Goal: Transaction & Acquisition: Purchase product/service

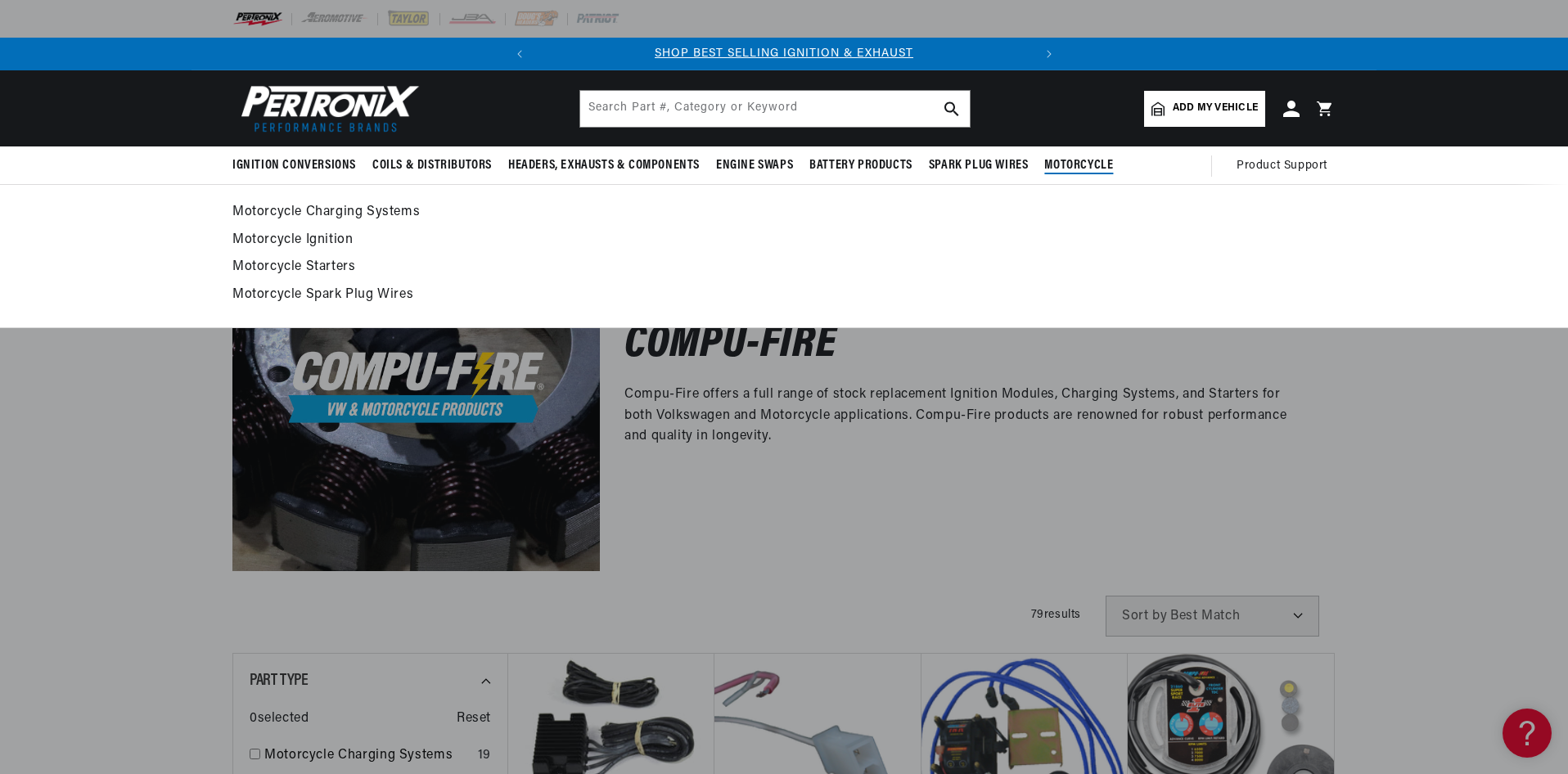
click at [1092, 165] on span "Motorcycle" at bounding box center [1078, 166] width 69 height 17
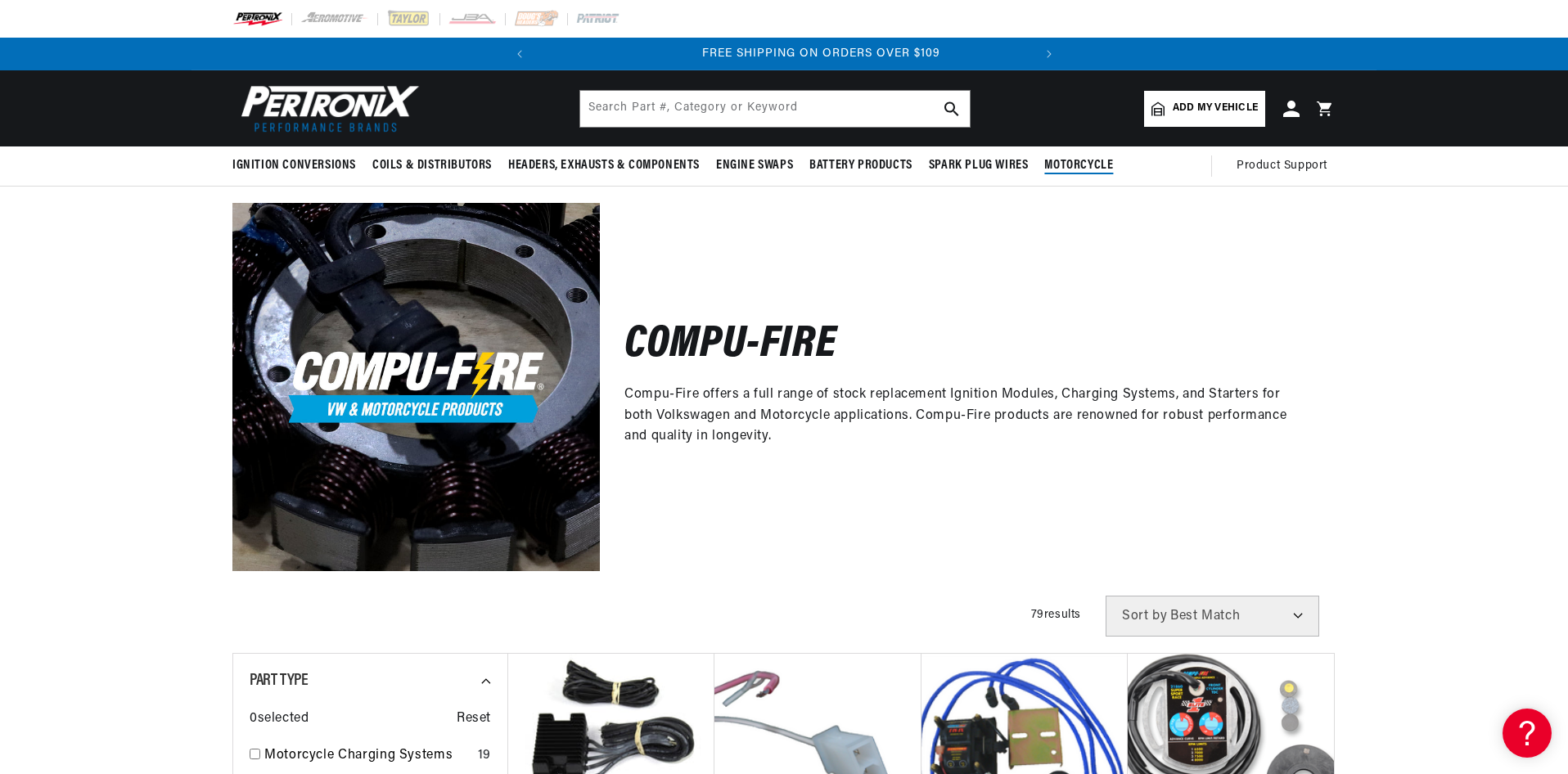
scroll to position [0, 496]
click at [1080, 162] on span "Motorcycle" at bounding box center [1078, 166] width 69 height 17
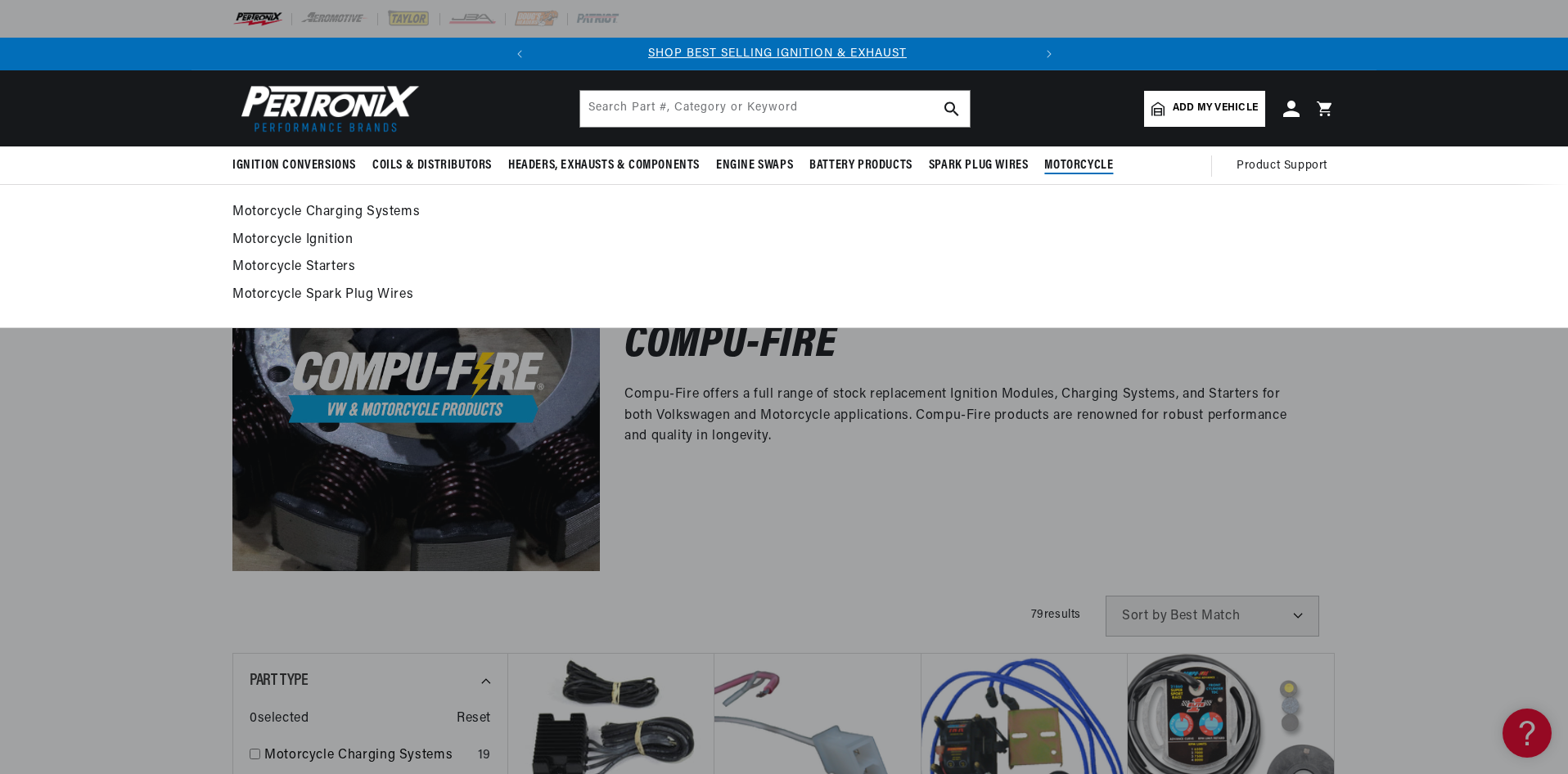
scroll to position [0, 0]
click at [1080, 160] on span "Motorcycle" at bounding box center [1078, 166] width 69 height 17
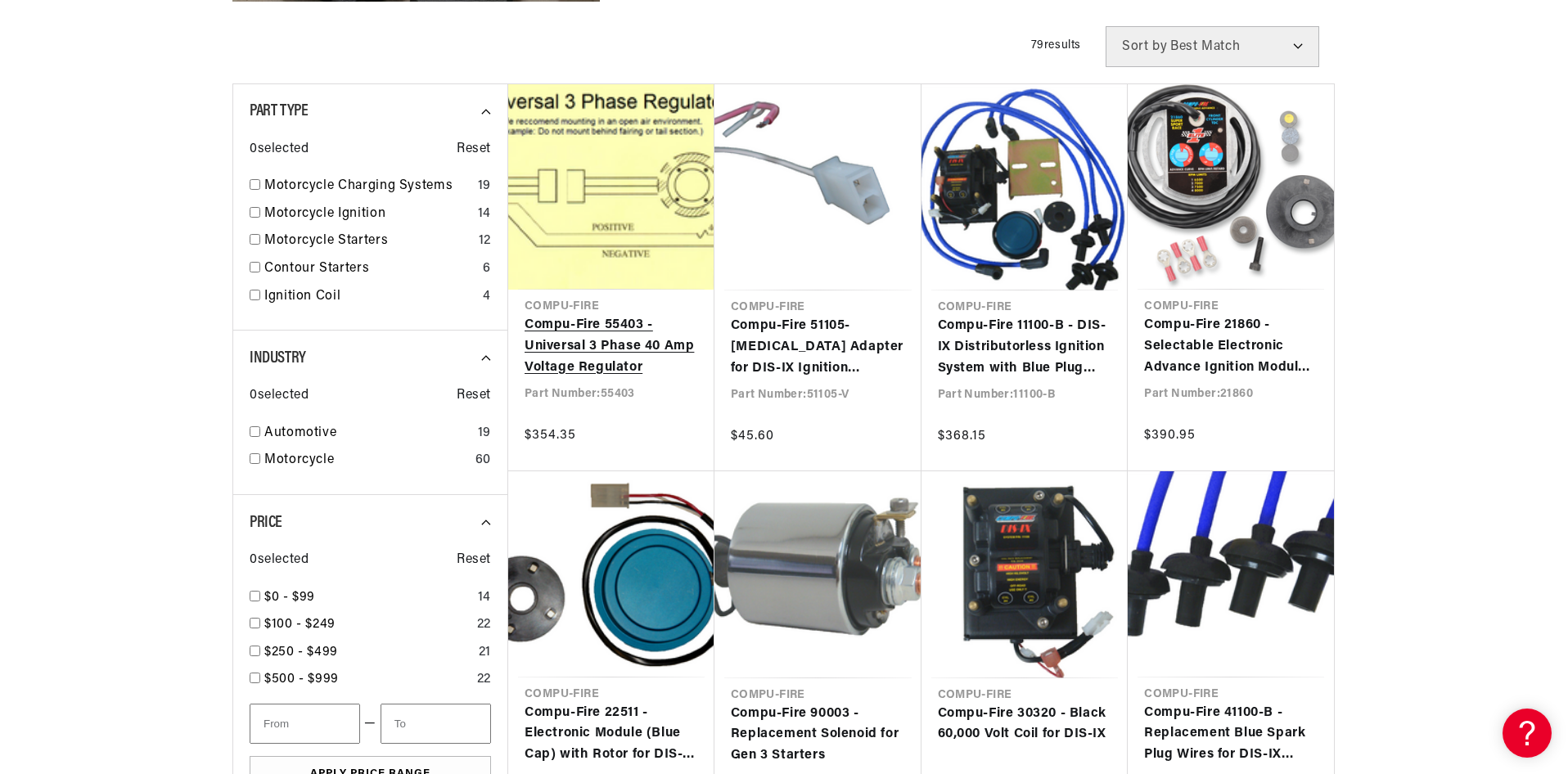
scroll to position [573, 0]
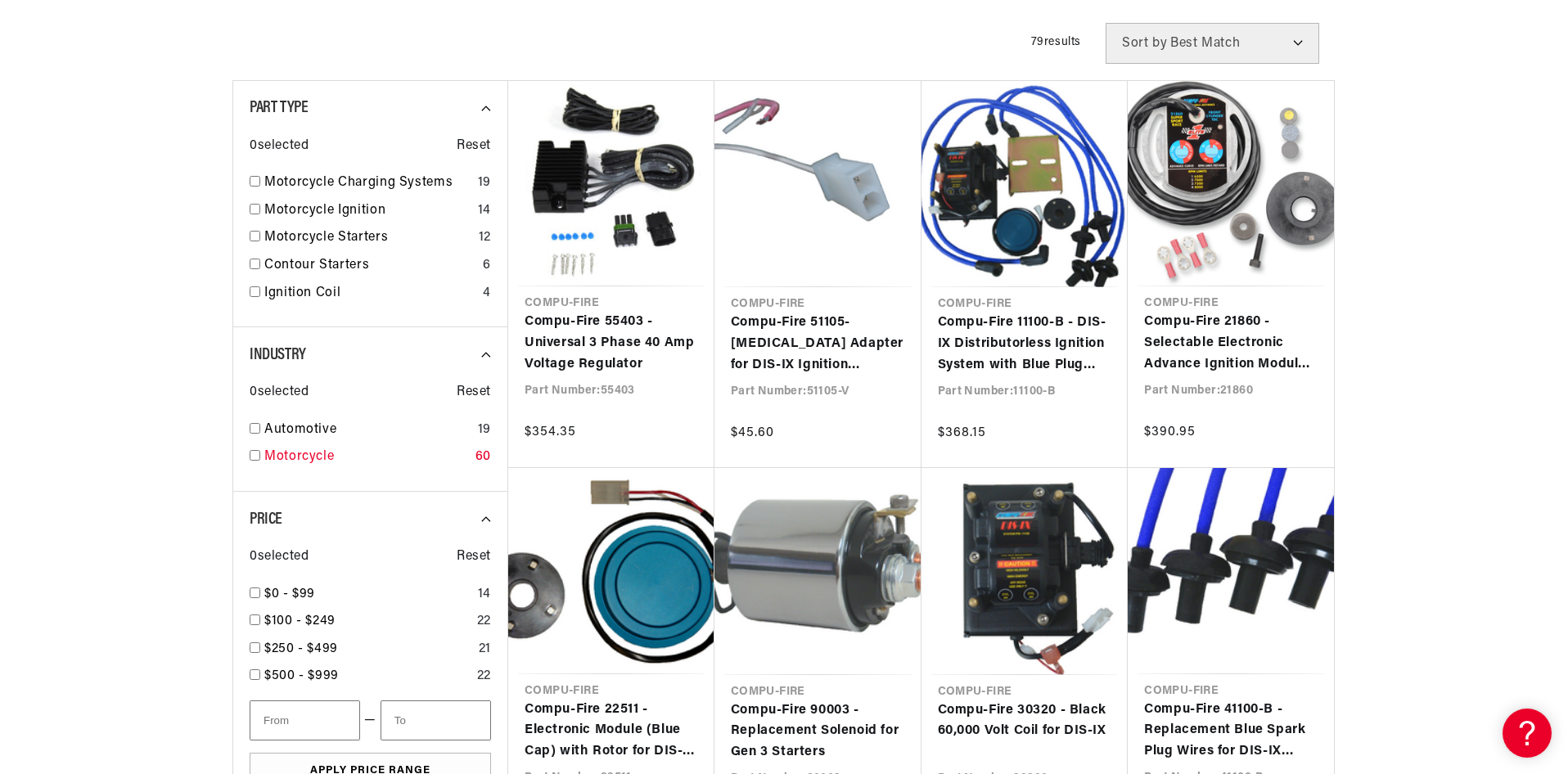
click at [253, 457] on input "checkbox" at bounding box center [254, 455] width 11 height 11
checkbox input "true"
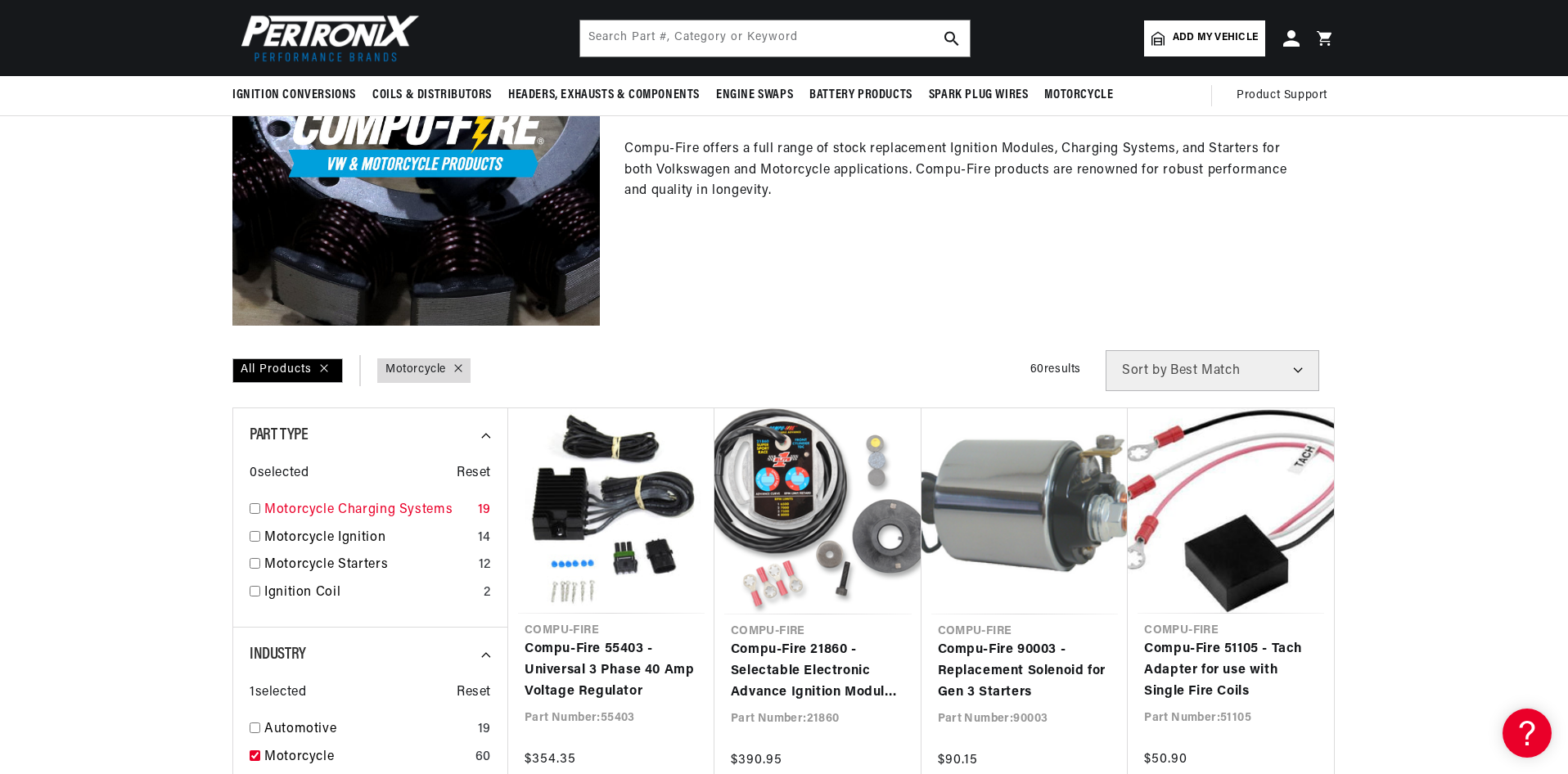
scroll to position [0, 2]
click at [254, 509] on input "checkbox" at bounding box center [254, 508] width 11 height 11
checkbox input "true"
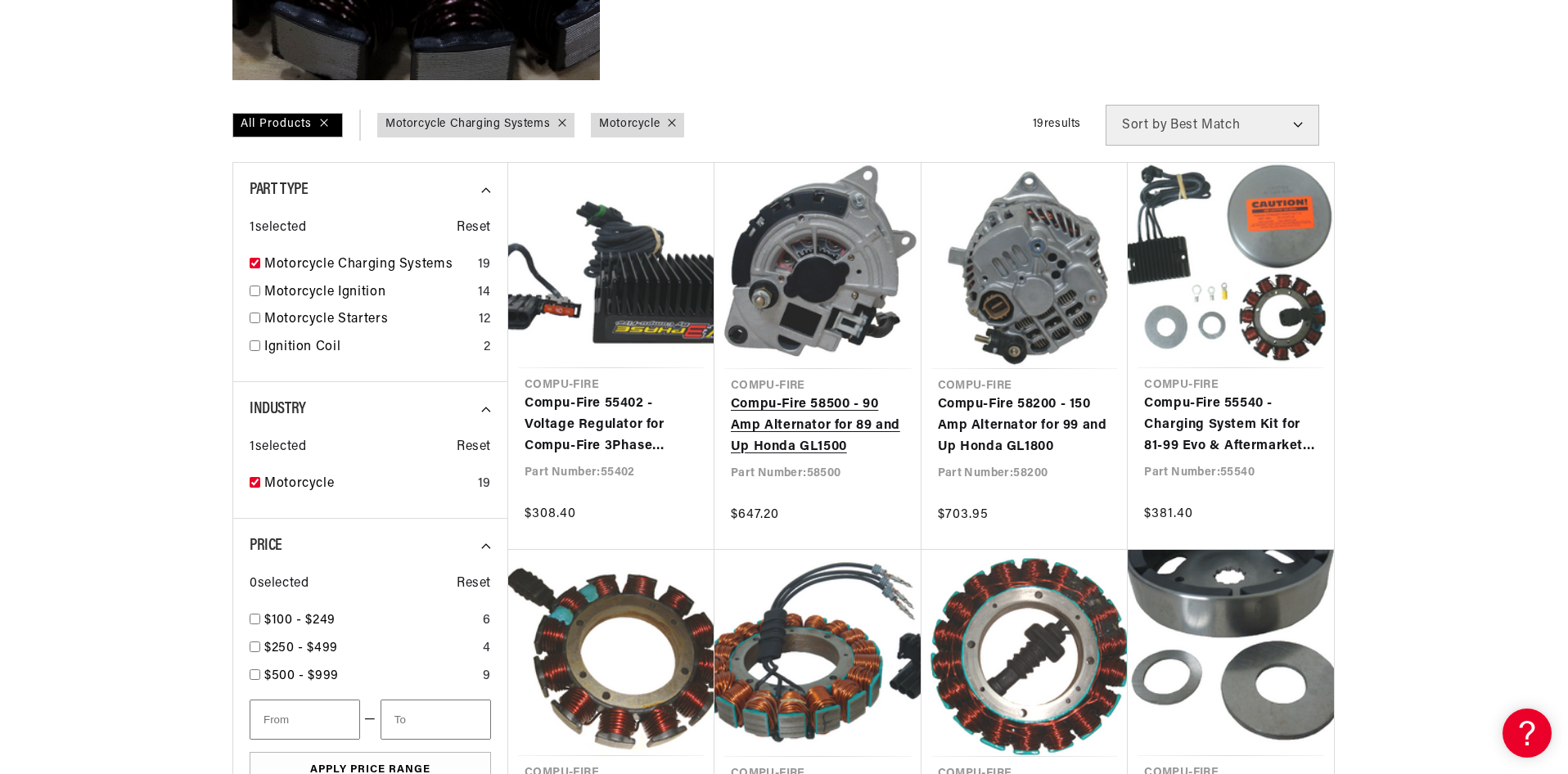
scroll to position [0, 496]
click at [836, 394] on link "Compu-Fire 58500 - 90 Amp Alternator for 89 and Up Honda GL1500" at bounding box center [818, 425] width 174 height 63
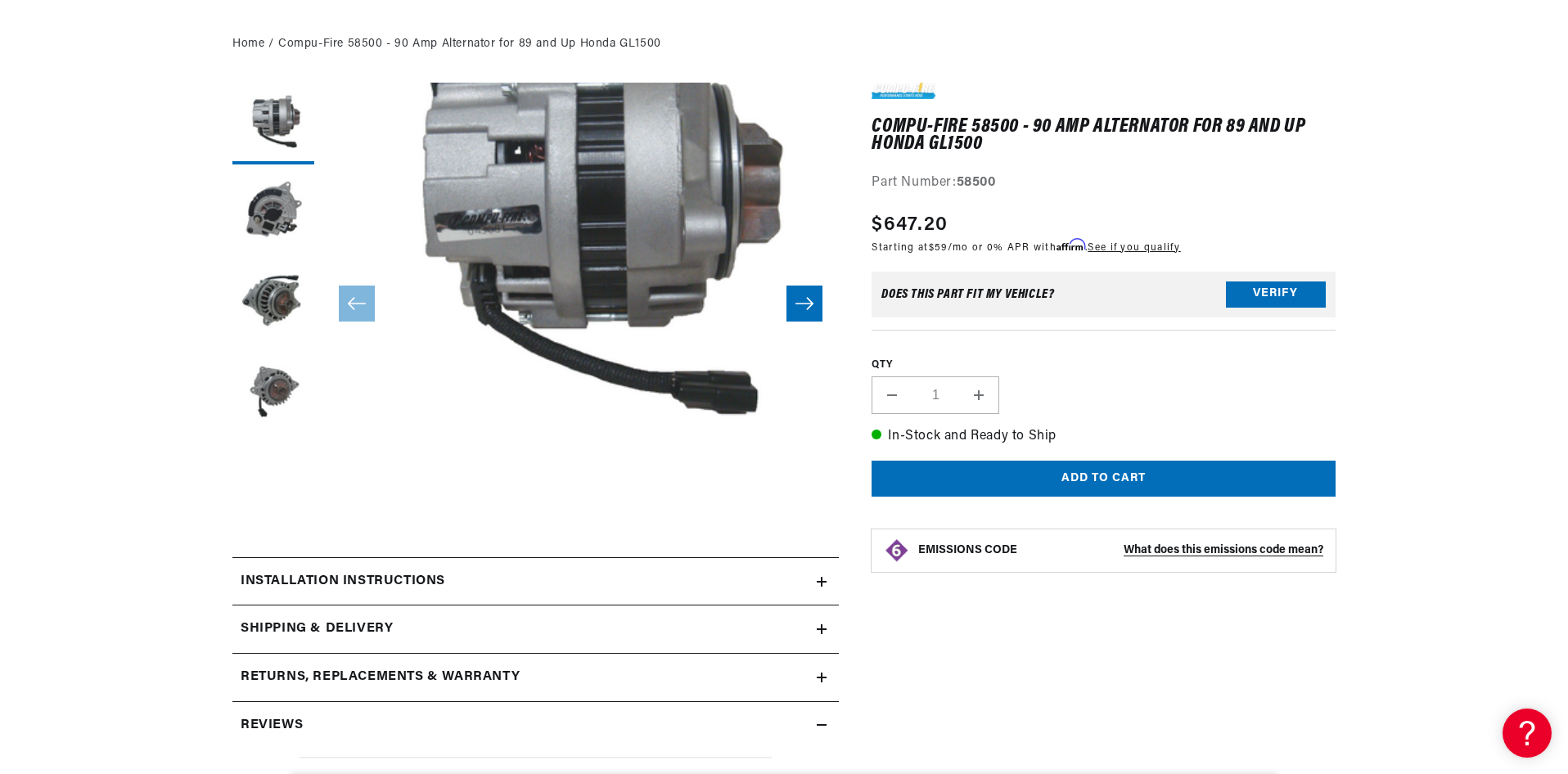
scroll to position [245, 0]
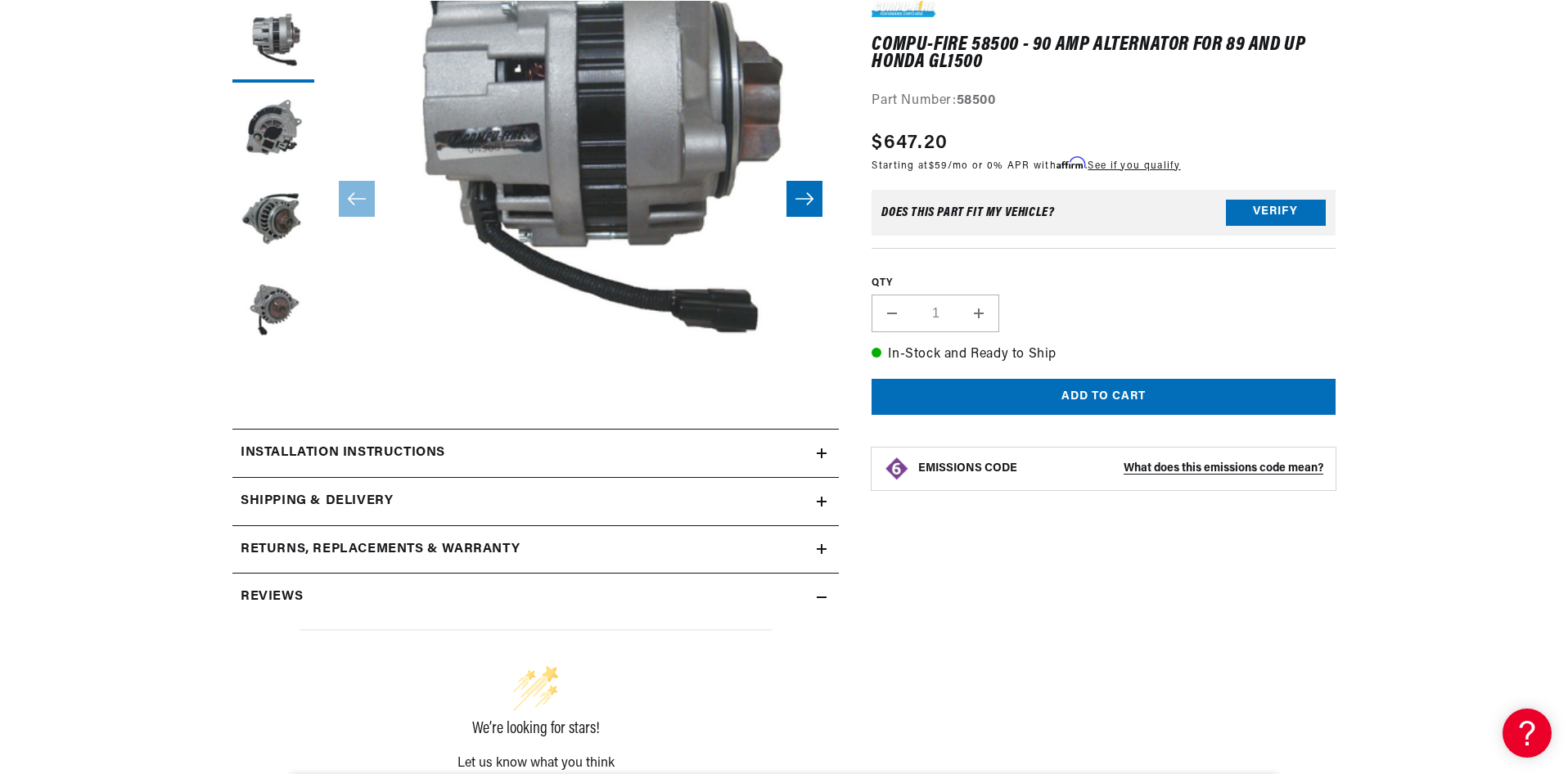
click at [815, 449] on div "Installation instructions" at bounding box center [524, 453] width 584 height 21
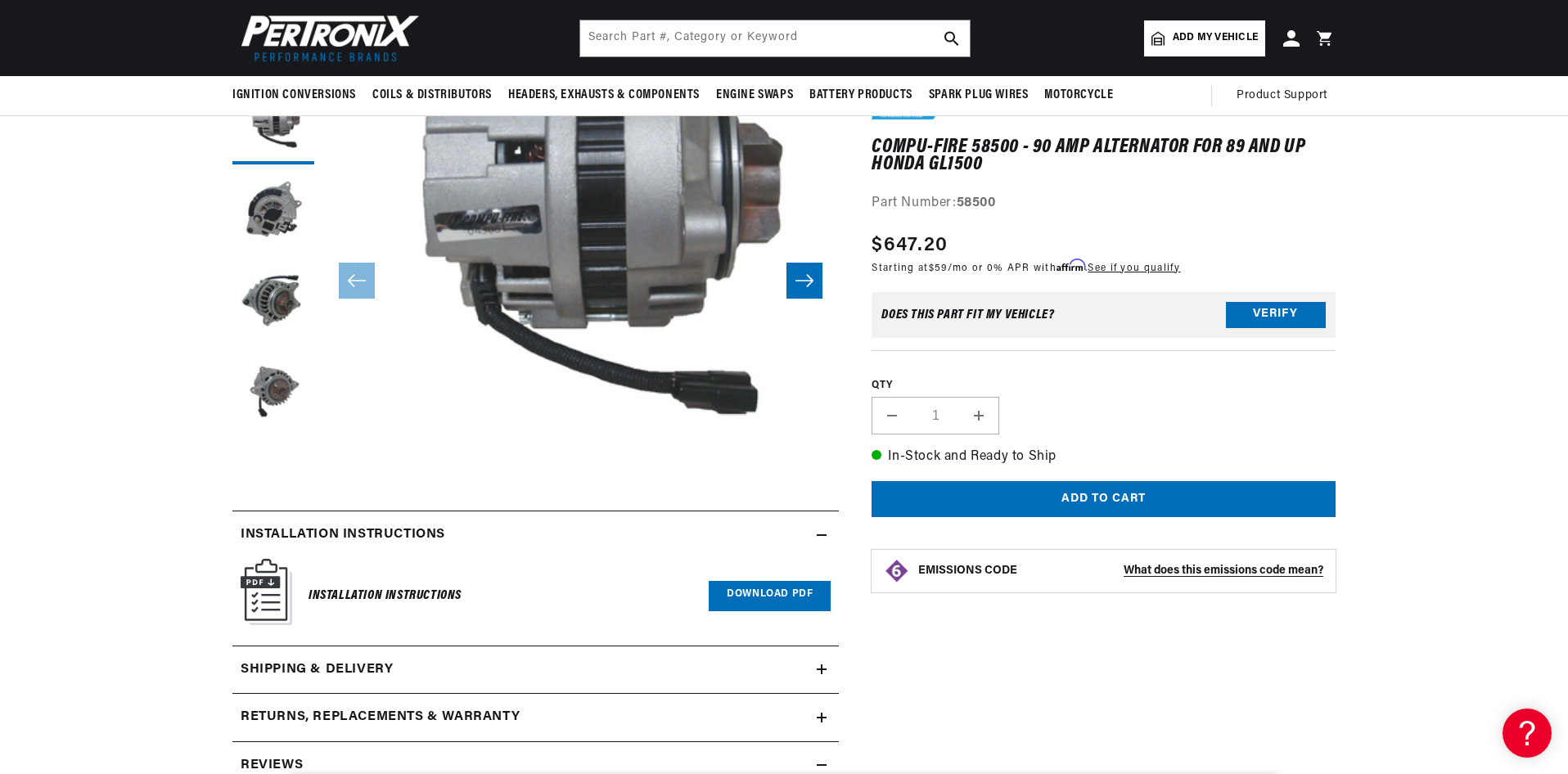
scroll to position [0, 0]
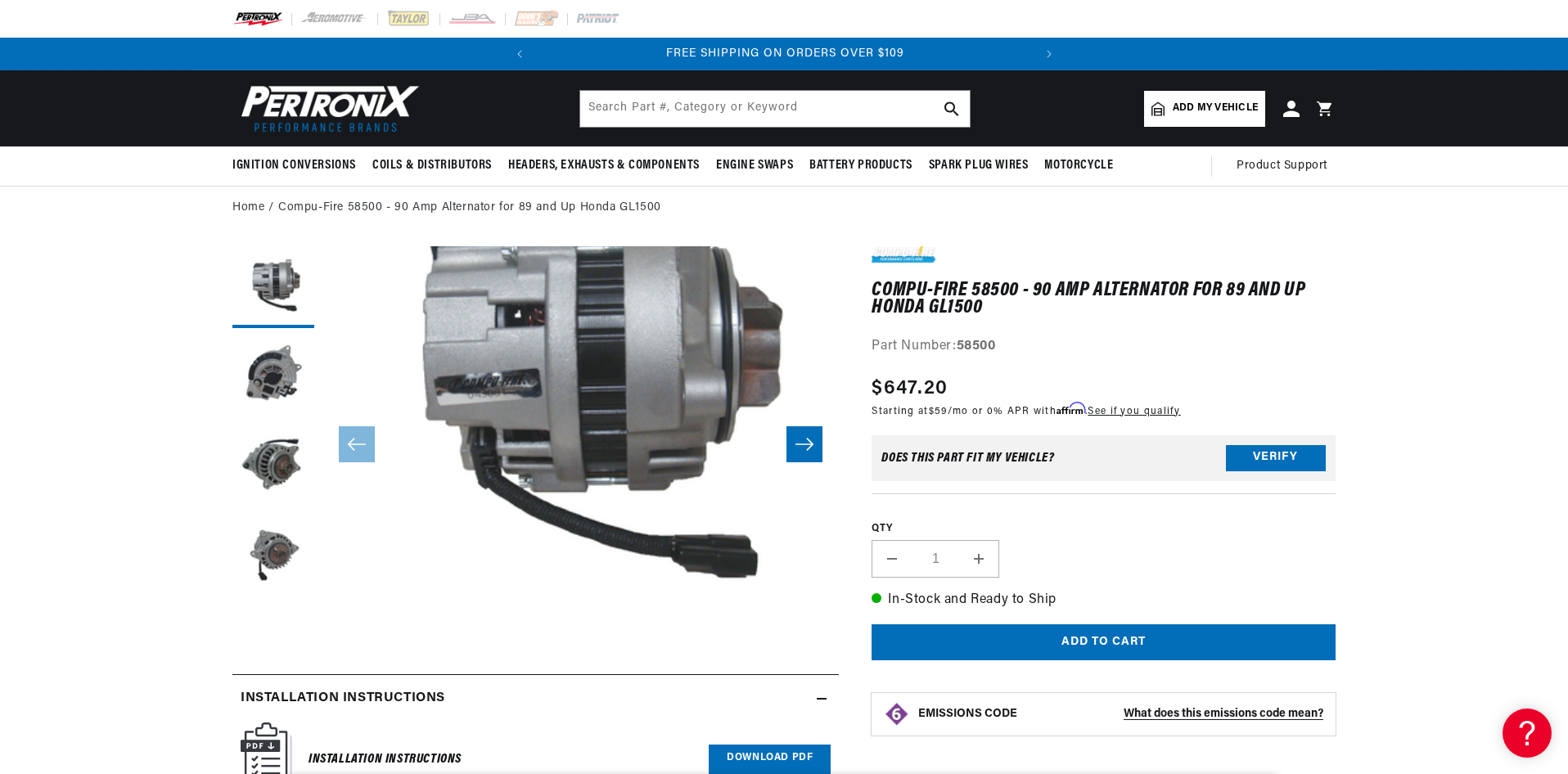
click at [809, 436] on icon "Slide right" at bounding box center [804, 444] width 19 height 16
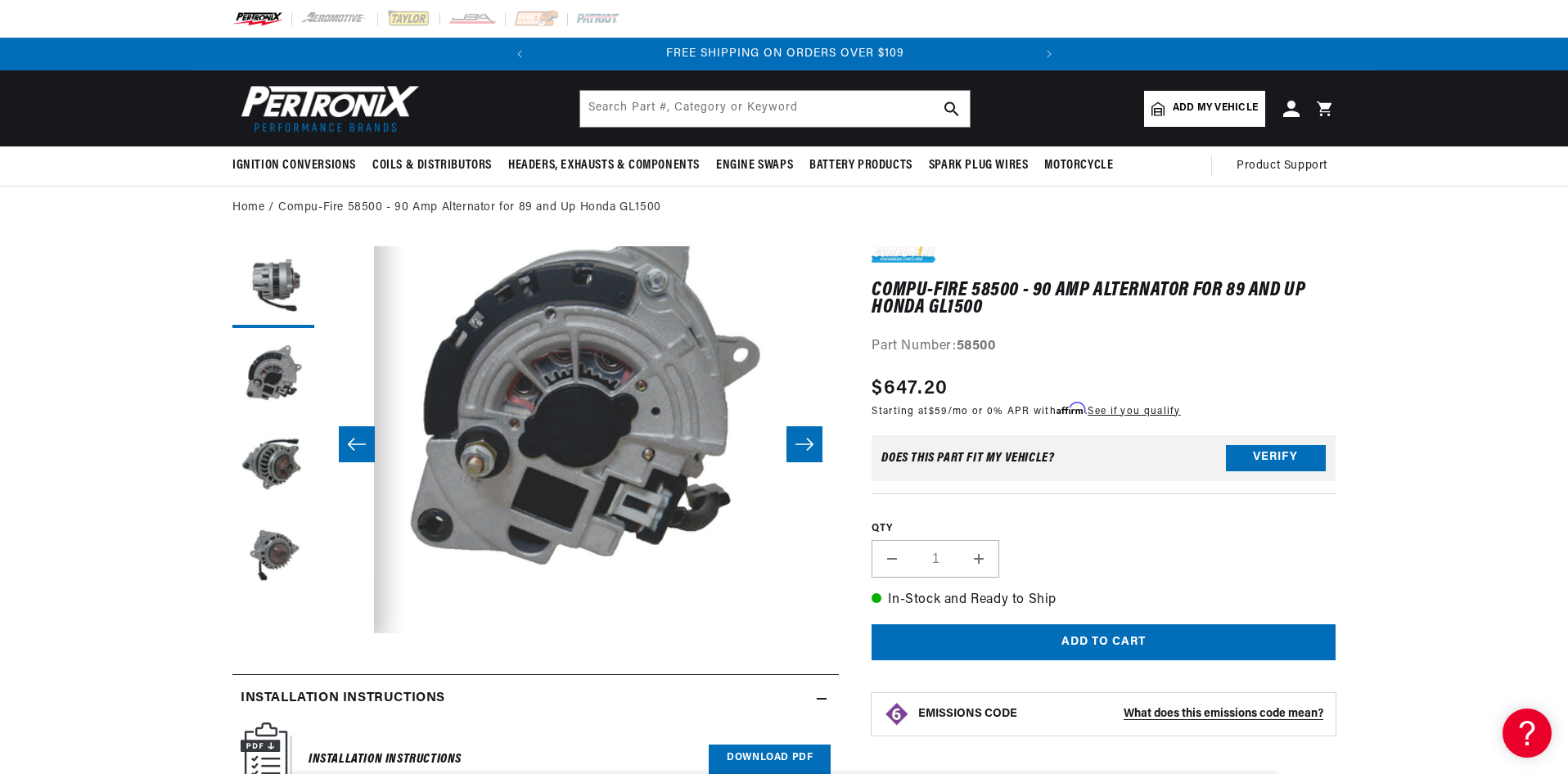
click at [808, 436] on icon "Slide right" at bounding box center [804, 444] width 19 height 16
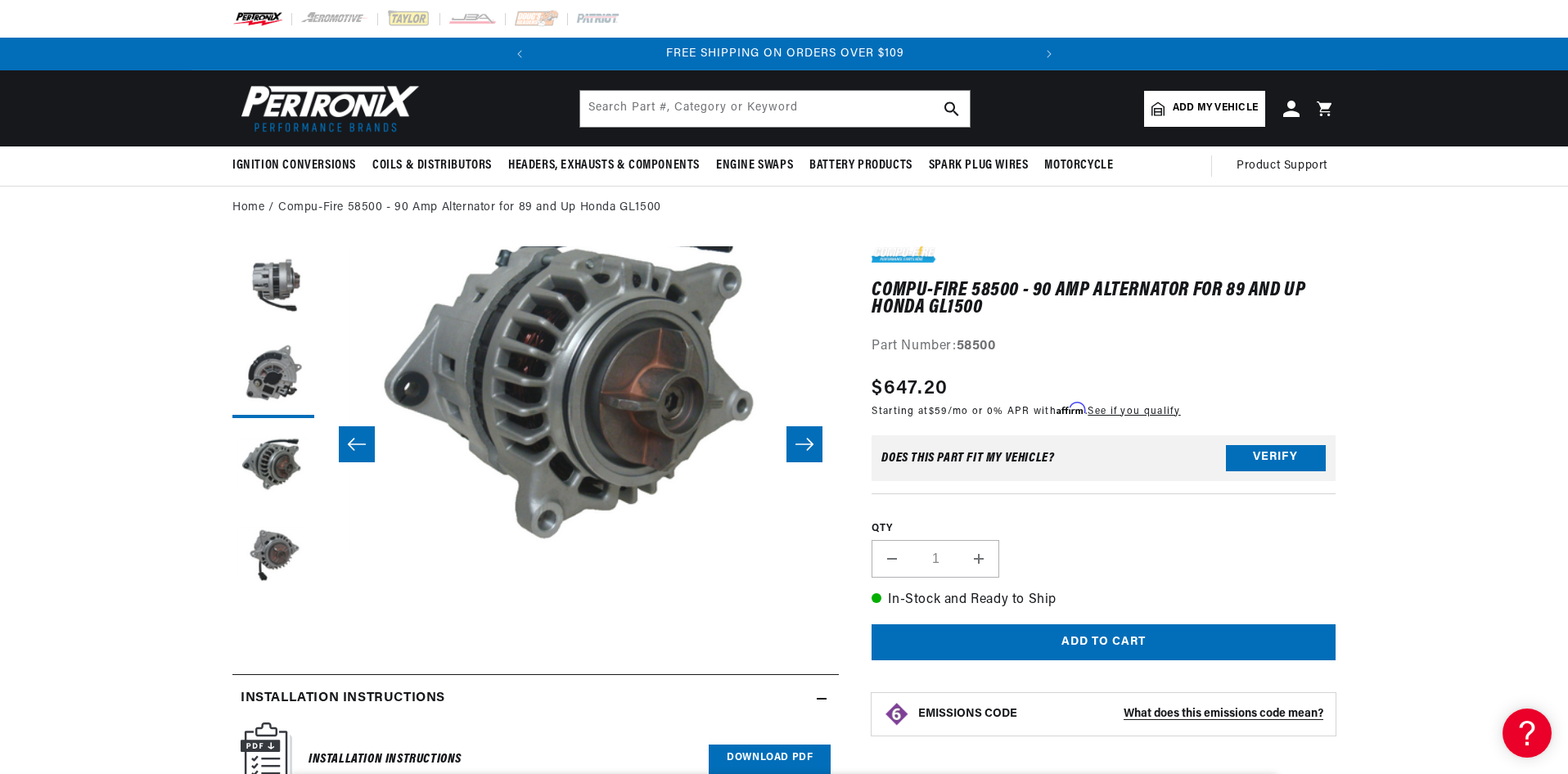
scroll to position [0, 92]
click at [808, 436] on icon "Slide right" at bounding box center [804, 444] width 19 height 16
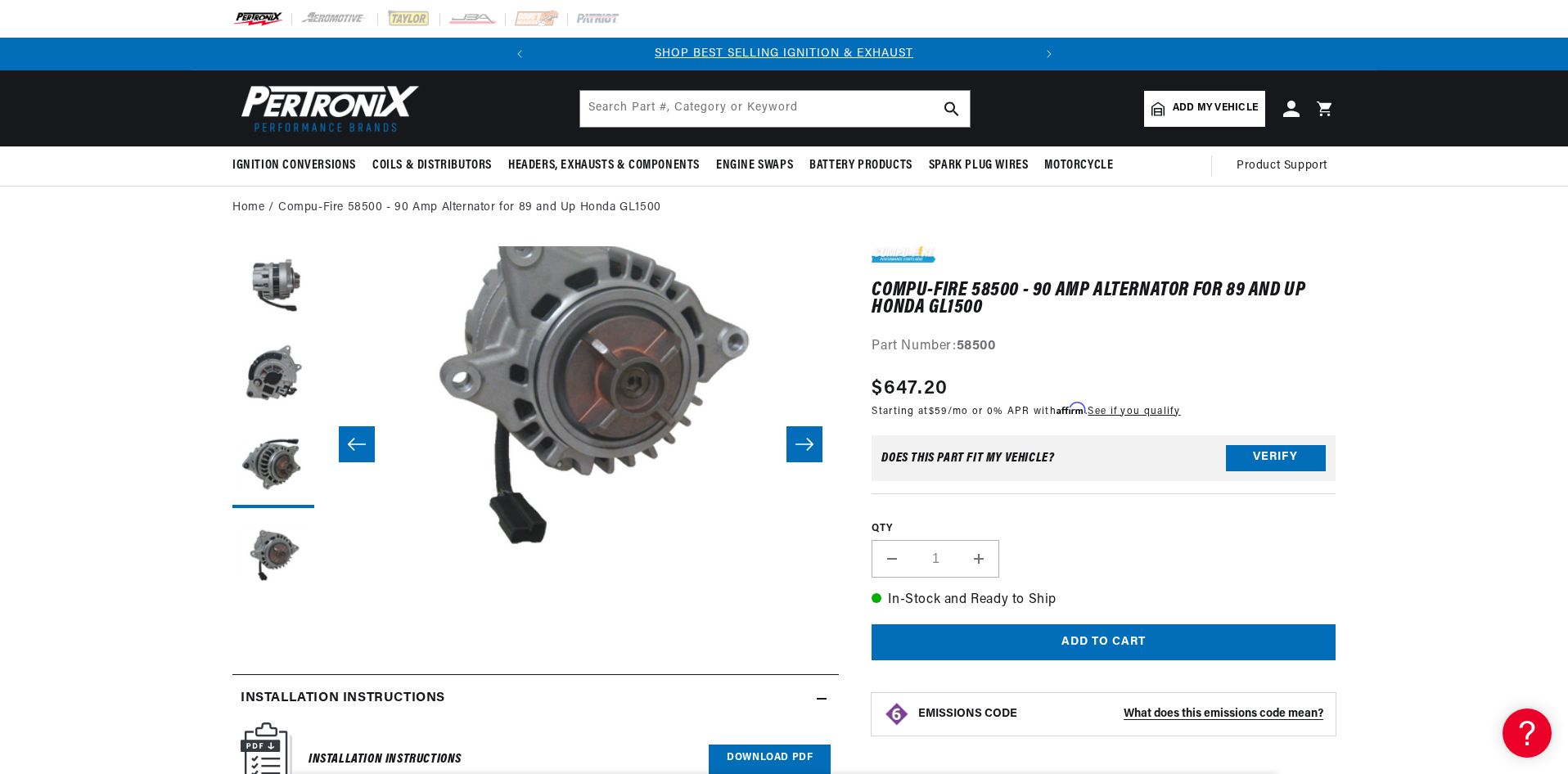
scroll to position [39, 1550]
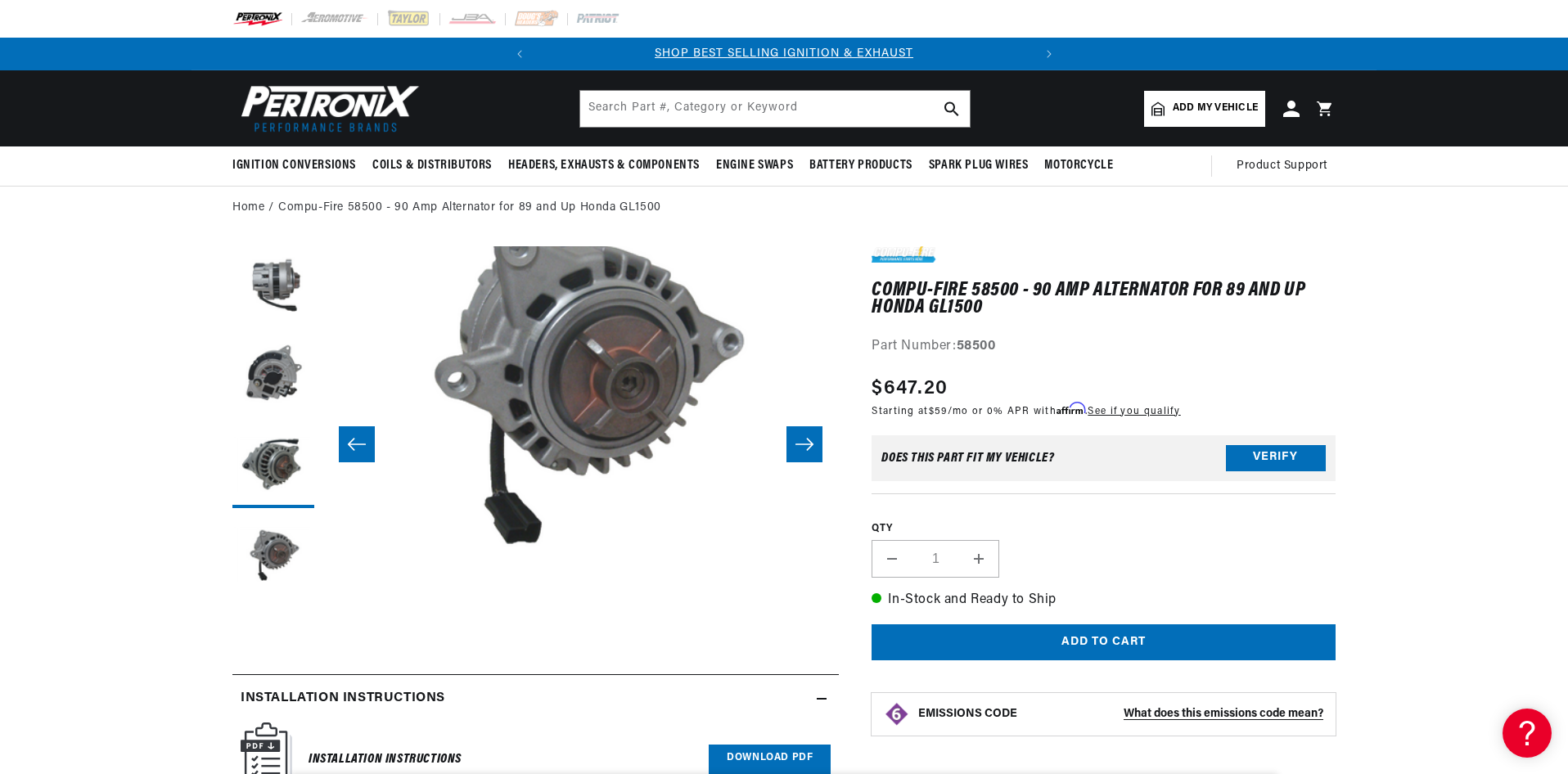
click at [808, 436] on icon "Slide right" at bounding box center [804, 444] width 19 height 16
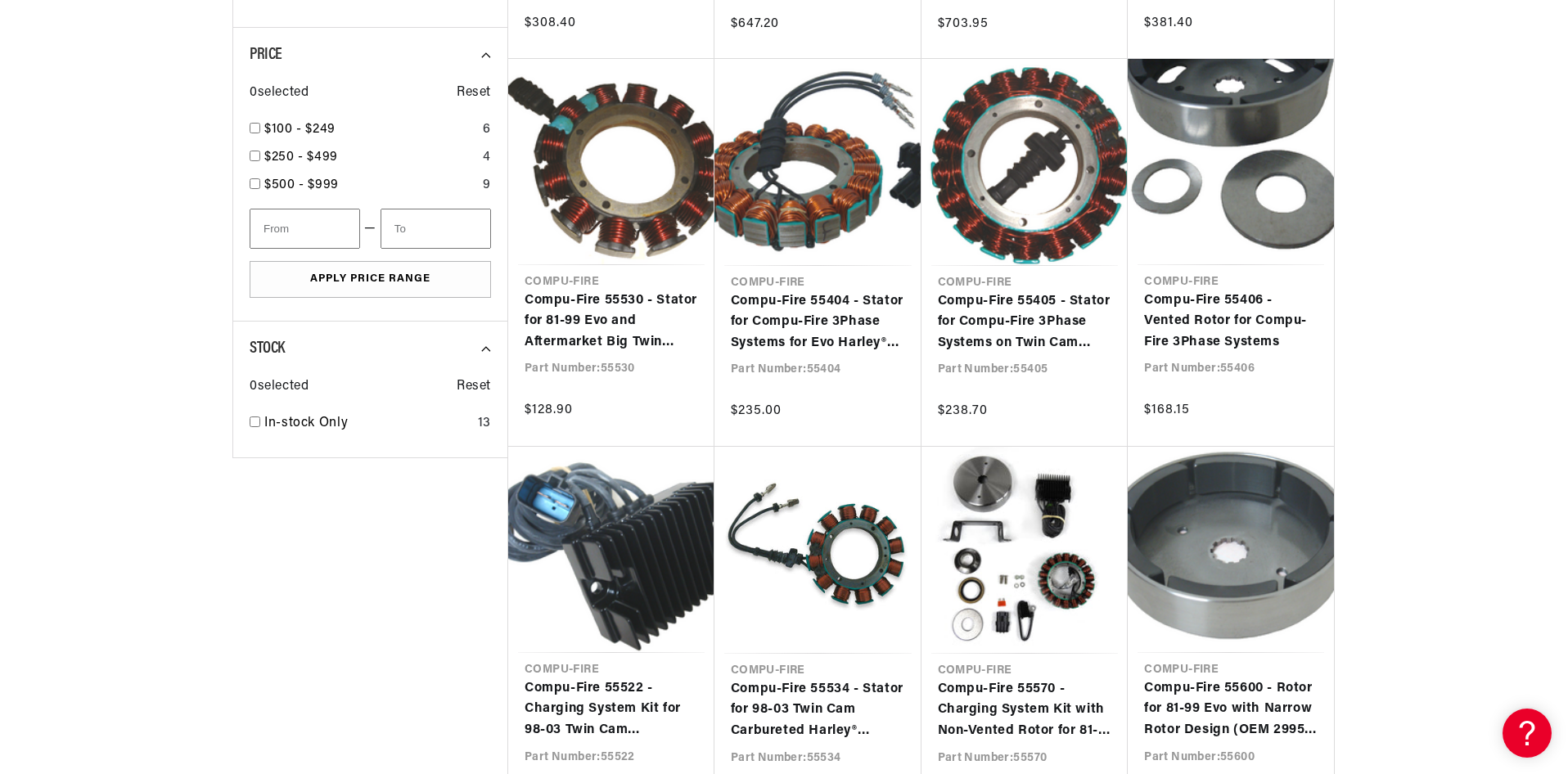
scroll to position [0, 496]
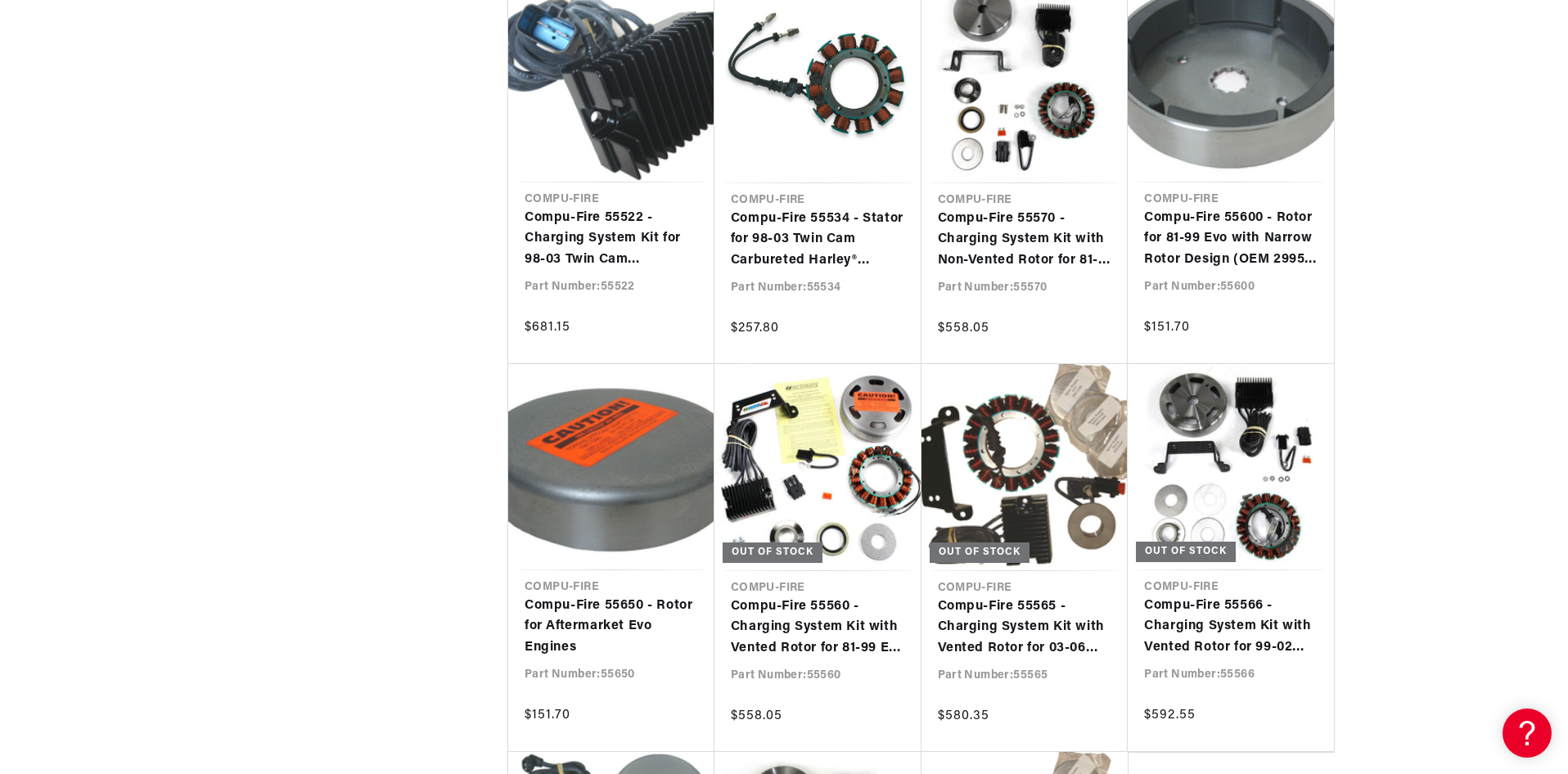
scroll to position [1554, 0]
